Goal: Transaction & Acquisition: Purchase product/service

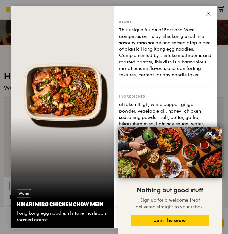
click at [209, 14] on icon at bounding box center [209, 14] width 6 height 6
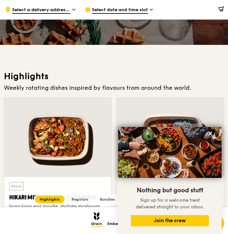
click at [93, 120] on div at bounding box center [57, 137] width 107 height 79
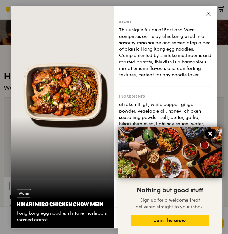
click at [212, 132] on icon at bounding box center [211, 134] width 6 height 6
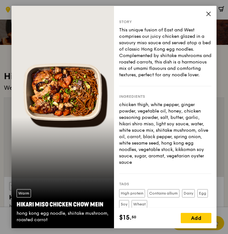
click at [209, 15] on icon at bounding box center [209, 14] width 6 height 6
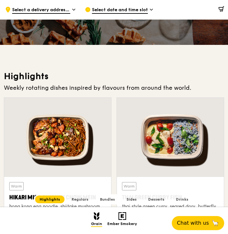
click at [180, 159] on div at bounding box center [170, 137] width 107 height 79
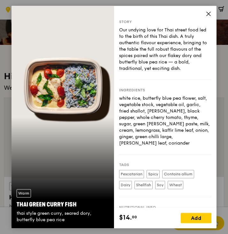
drag, startPoint x: 209, startPoint y: 13, endPoint x: 209, endPoint y: 20, distance: 6.4
click at [209, 13] on icon at bounding box center [209, 14] width 4 height 4
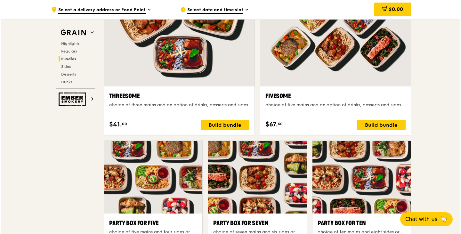
scroll to position [1216, 0]
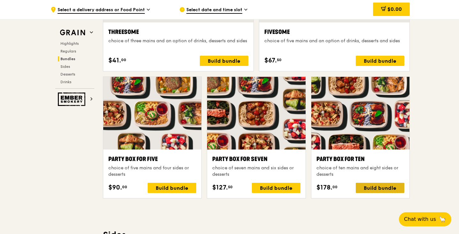
click at [375, 183] on div "Build bundle" at bounding box center [380, 188] width 49 height 10
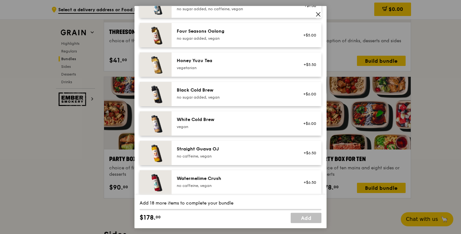
scroll to position [766, 0]
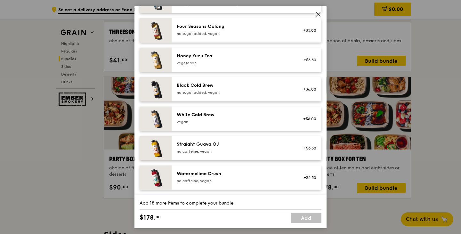
click at [318, 12] on icon at bounding box center [318, 14] width 6 height 6
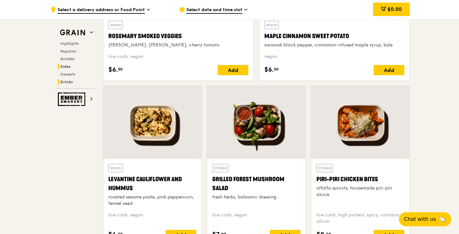
click at [69, 80] on span "Drinks" at bounding box center [66, 82] width 12 height 4
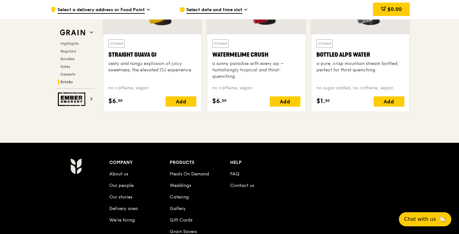
scroll to position [2556, 0]
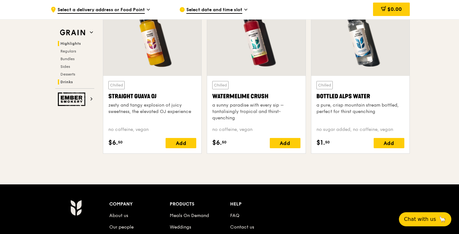
click at [77, 44] on span "Highlights" at bounding box center [70, 43] width 20 height 4
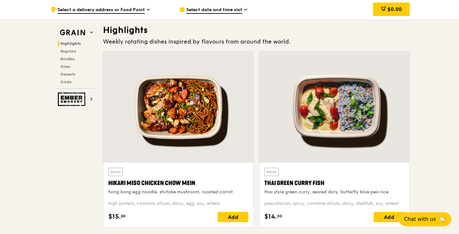
scroll to position [180, 0]
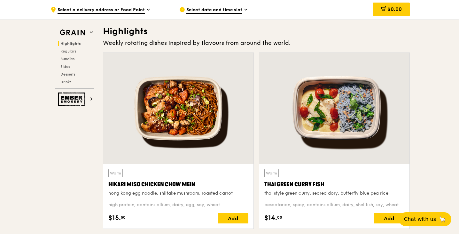
click at [143, 9] on span "Select a delivery address or Food Point" at bounding box center [101, 10] width 87 height 7
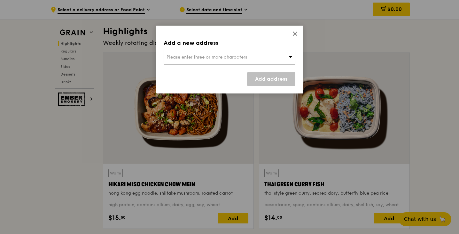
click at [264, 59] on div "Please enter three or more characters" at bounding box center [230, 57] width 132 height 15
click at [297, 34] on icon at bounding box center [295, 34] width 6 height 6
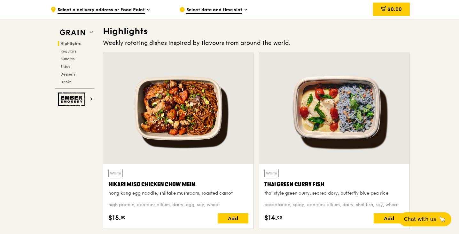
click at [220, 15] on div "Select date and time slot" at bounding box center [238, 9] width 119 height 19
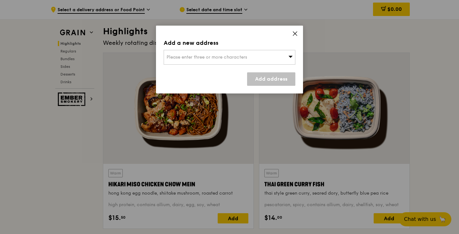
click at [295, 31] on icon at bounding box center [295, 34] width 6 height 6
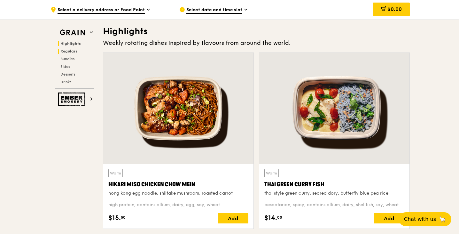
click at [73, 53] on span "Regulars" at bounding box center [68, 51] width 17 height 4
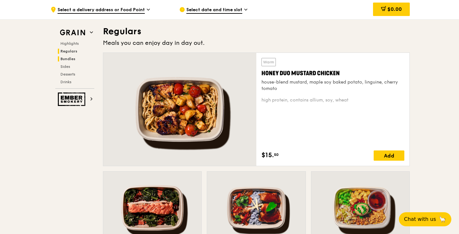
click at [75, 59] on span "Bundles" at bounding box center [67, 59] width 15 height 4
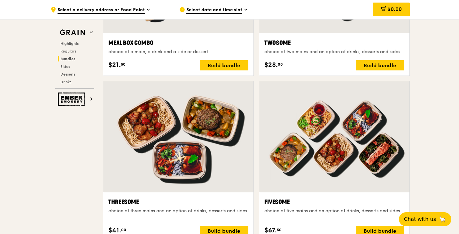
scroll to position [1107, 0]
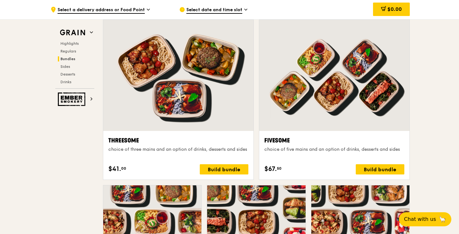
click at [222, 153] on div "choice of three mains and an option of drinks, desserts and sides" at bounding box center [178, 149] width 140 height 6
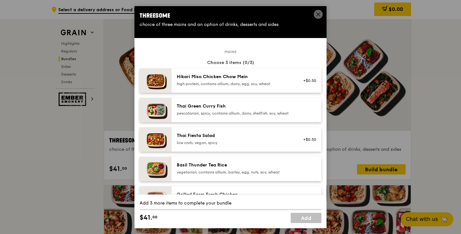
click at [263, 117] on div "Thai Green [PERSON_NAME] Fish pescatarian, spicy, contains allium, dairy, shell…" at bounding box center [234, 110] width 123 height 14
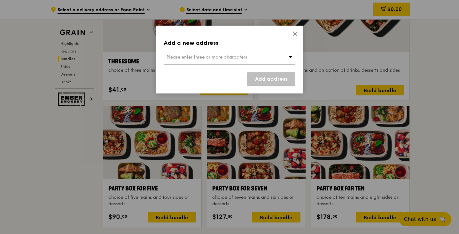
scroll to position [1235, 0]
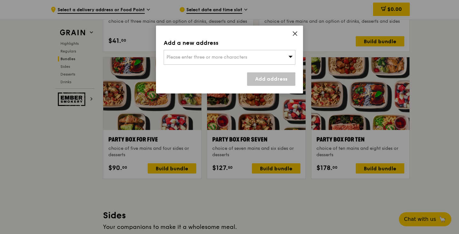
click at [294, 31] on icon at bounding box center [295, 34] width 6 height 6
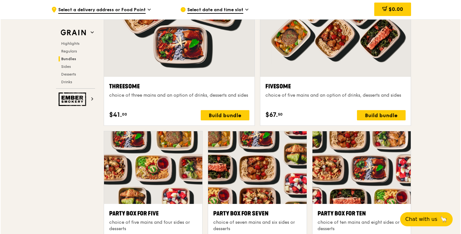
scroll to position [1139, 0]
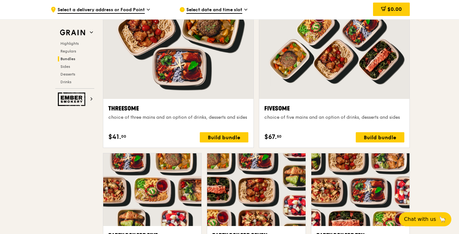
click at [211, 77] on div at bounding box center [178, 43] width 150 height 111
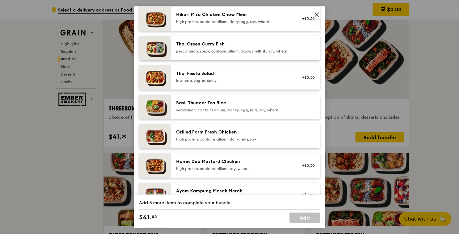
scroll to position [0, 0]
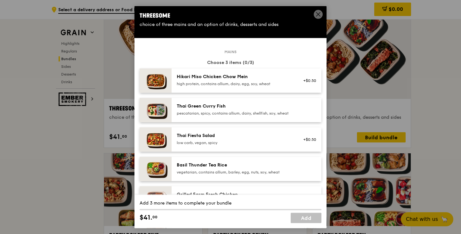
click at [317, 19] on span at bounding box center [318, 15] width 6 height 7
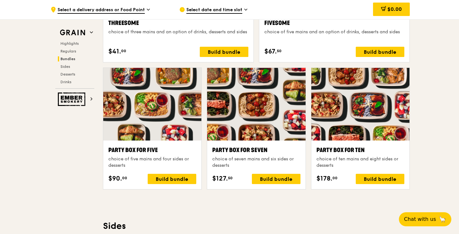
scroll to position [1299, 0]
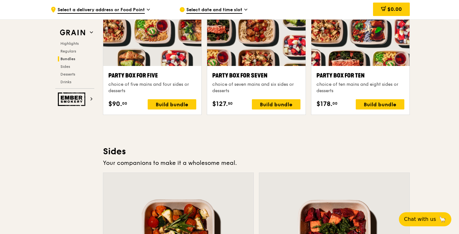
click at [357, 71] on div "Party Box for Ten" at bounding box center [361, 75] width 88 height 9
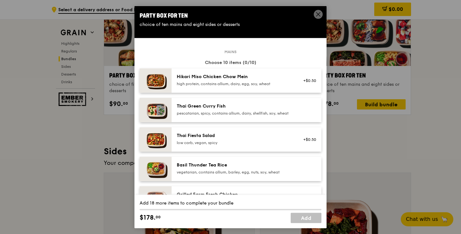
click at [301, 110] on div at bounding box center [307, 110] width 25 height 14
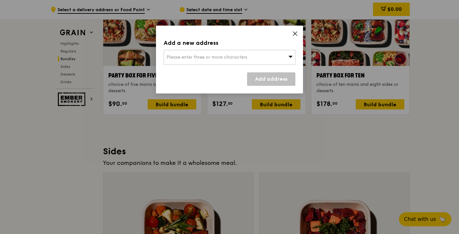
click at [279, 61] on div "Please enter three or more characters" at bounding box center [230, 57] width 132 height 15
type input "o"
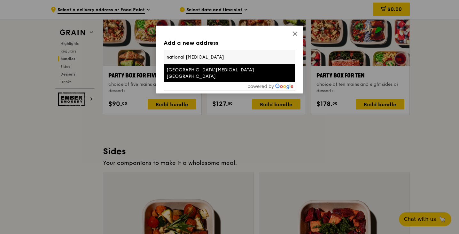
type input "national [MEDICAL_DATA]"
click at [237, 70] on div "[GEOGRAPHIC_DATA][MEDICAL_DATA] [GEOGRAPHIC_DATA]" at bounding box center [214, 73] width 95 height 13
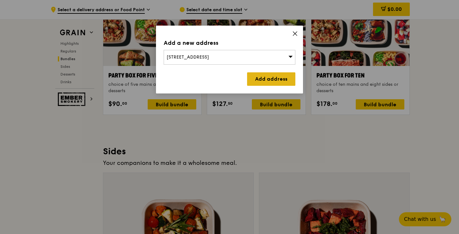
click at [270, 77] on link "Add address" at bounding box center [271, 78] width 48 height 13
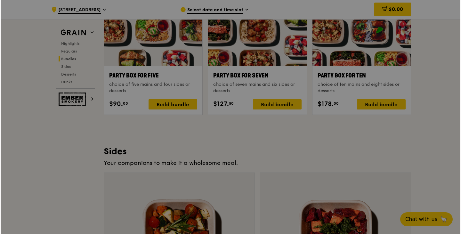
scroll to position [1299, 0]
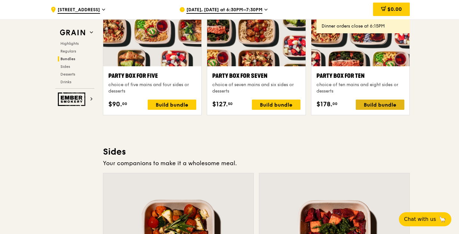
click at [379, 107] on div "Build bundle" at bounding box center [380, 105] width 49 height 10
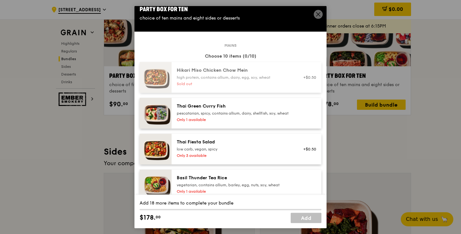
scroll to position [0, 0]
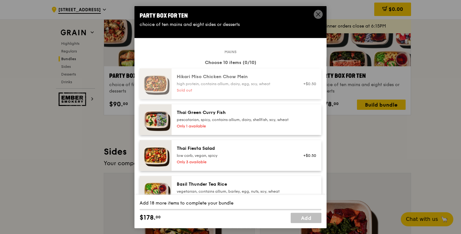
click at [317, 13] on icon at bounding box center [318, 14] width 6 height 6
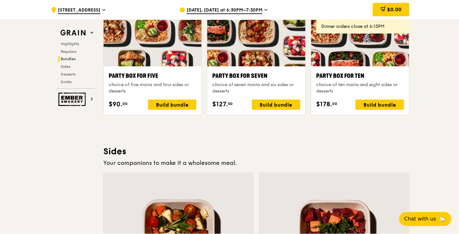
scroll to position [1299, 0]
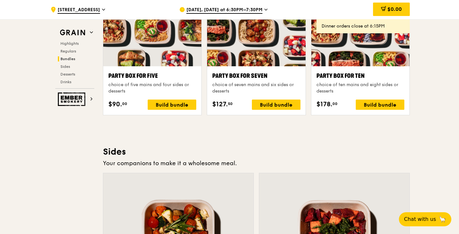
click at [254, 10] on span "[DATE], [DATE] at 6:30PM–7:30PM" at bounding box center [225, 10] width 76 height 7
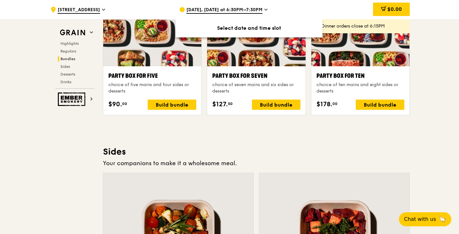
click at [266, 8] on div "[DATE], [DATE] at 6:30PM–7:30PM" at bounding box center [238, 9] width 119 height 19
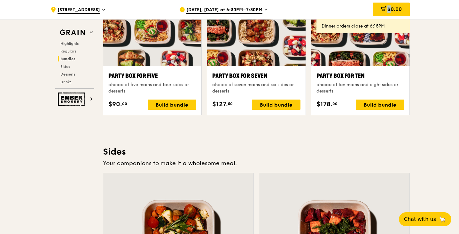
click at [266, 8] on div "[DATE], [DATE] at 6:30PM–7:30PM" at bounding box center [238, 9] width 119 height 19
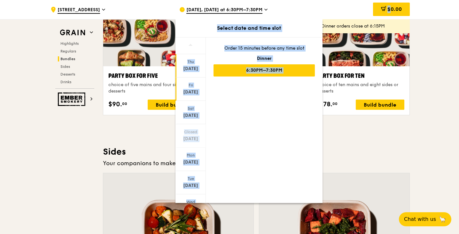
click at [195, 88] on div "[DATE]" at bounding box center [191, 88] width 30 height 23
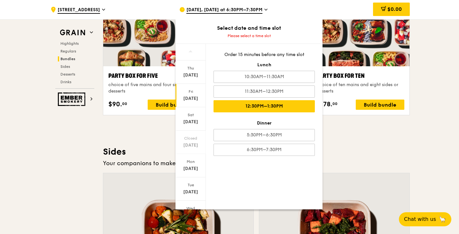
click at [256, 103] on div "12:30PM–1:30PM" at bounding box center [264, 106] width 101 height 12
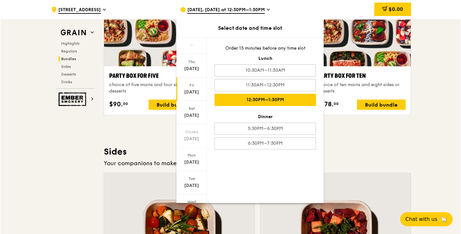
scroll to position [1298, 0]
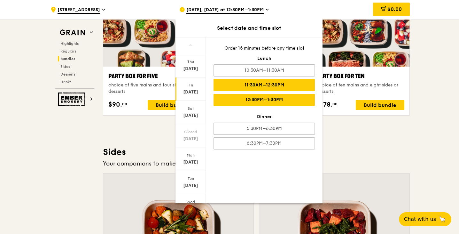
drag, startPoint x: 279, startPoint y: 70, endPoint x: 279, endPoint y: 85, distance: 14.7
click at [279, 85] on div "Order 15 minutes before any time slot Lunch 10:30AM–11:30AM 11:30AM–12:30PM 12:…" at bounding box center [264, 97] width 117 height 120
click at [279, 85] on div "11:30AM–12:30PM" at bounding box center [264, 85] width 101 height 12
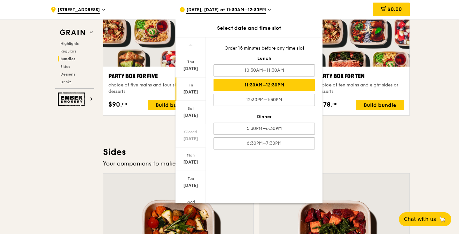
click at [339, 141] on div "Highlights Weekly rotating dishes inspired by flavours from around the world. W…" at bounding box center [256, 162] width 307 height 2509
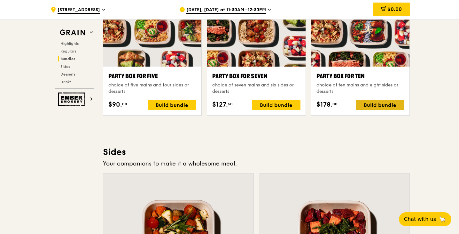
click at [371, 106] on div "Build bundle" at bounding box center [380, 105] width 49 height 10
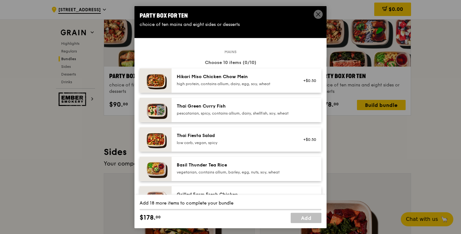
click at [257, 85] on div "high protein, contains allium, dairy, egg, soy, wheat" at bounding box center [234, 83] width 115 height 5
click at [172, 86] on div "Hikari Miso Chicken Chow Mein high protein, contains allium, dairy, egg, soy, w…" at bounding box center [246, 80] width 150 height 24
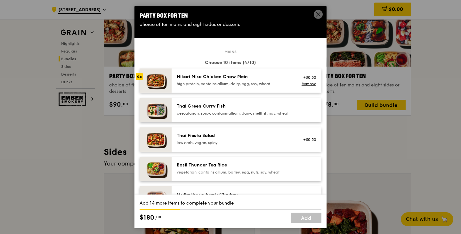
click at [172, 86] on div "Hikari Miso Chicken Chow Mein high protein, contains allium, dairy, egg, soy, w…" at bounding box center [246, 80] width 150 height 24
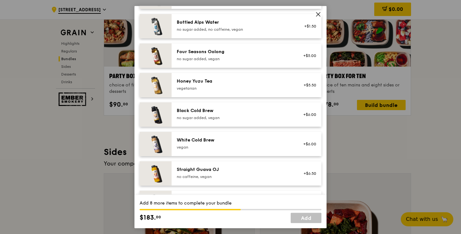
scroll to position [766, 0]
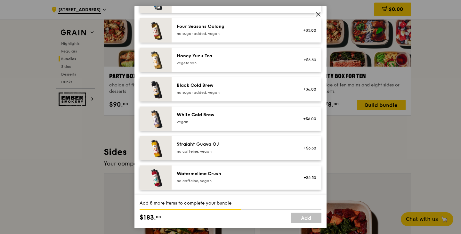
click at [314, 17] on div "Add-ons Choose up to 10 items (optional) [GEOGRAPHIC_DATA] no caffeine, vegetar…" at bounding box center [231, 51] width 182 height 277
click at [317, 17] on icon at bounding box center [318, 14] width 6 height 6
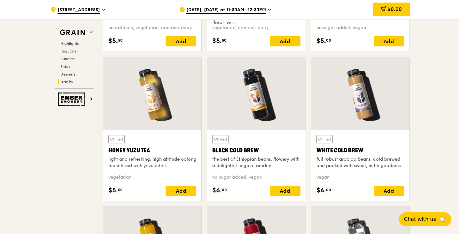
scroll to position [2418, 0]
